Goal: Task Accomplishment & Management: Manage account settings

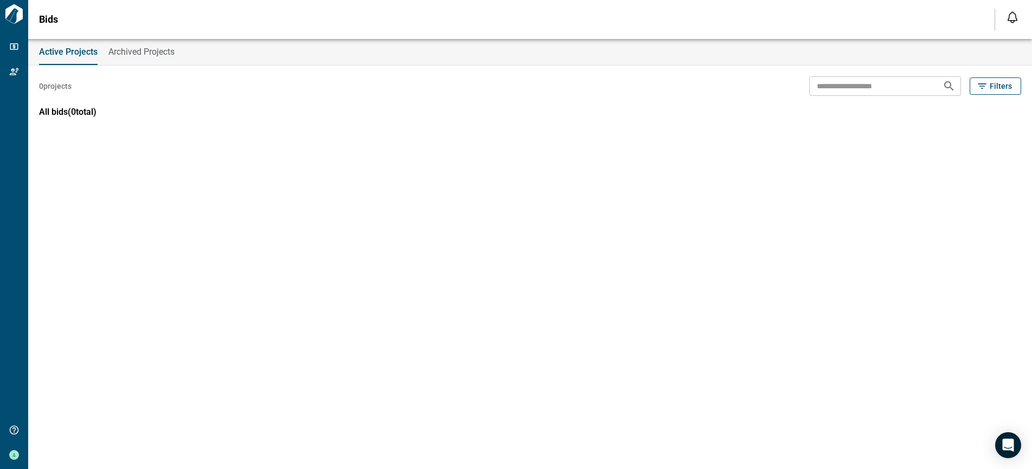
click at [137, 49] on span "Archived Projects" at bounding box center [141, 52] width 66 height 11
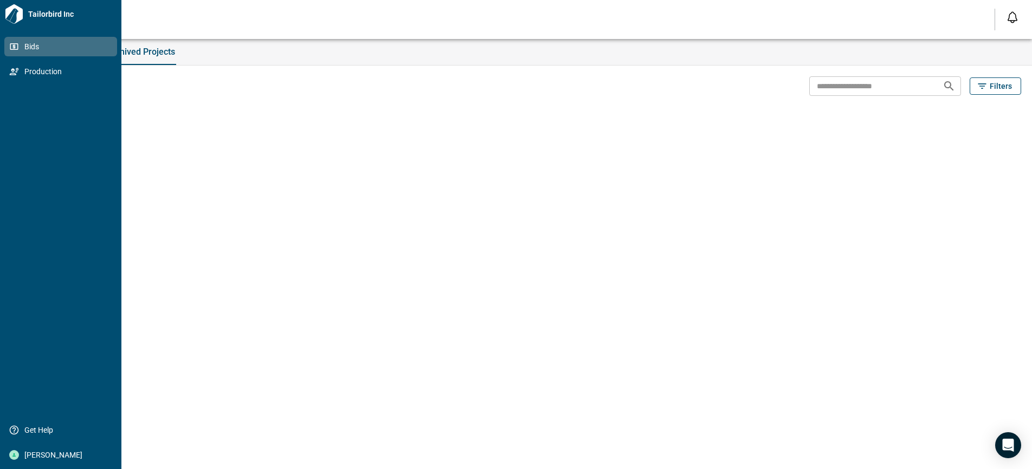
click at [28, 49] on span "Bids" at bounding box center [63, 46] width 88 height 11
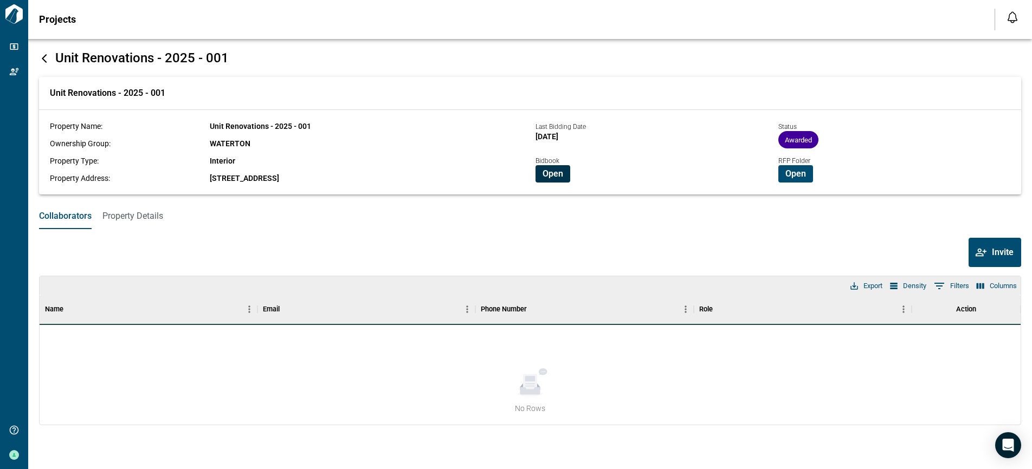
click at [551, 166] on button "Open" at bounding box center [552, 173] width 35 height 17
